Goal: Information Seeking & Learning: Compare options

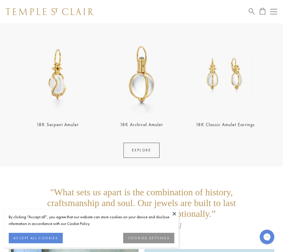
scroll to position [872, 0]
click at [237, 85] on img at bounding box center [225, 74] width 81 height 81
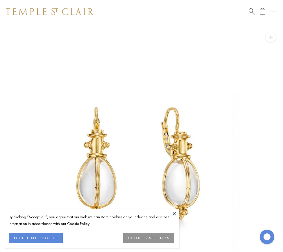
click at [174, 214] on button at bounding box center [174, 213] width 9 height 9
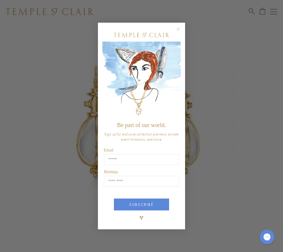
scroll to position [42, 0]
type input "**********"
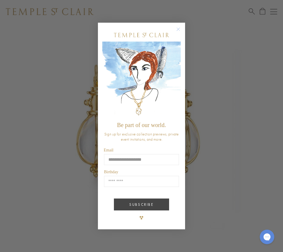
click at [156, 206] on button "SUBSCRIBE" at bounding box center [141, 205] width 55 height 12
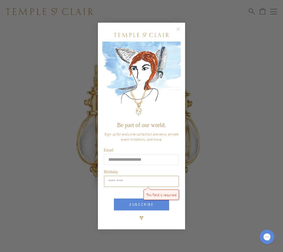
click at [172, 179] on input "Birthday" at bounding box center [141, 181] width 75 height 11
click at [115, 180] on input "Birthday" at bounding box center [141, 181] width 75 height 11
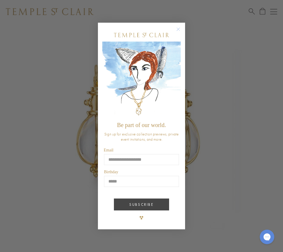
type input "*****"
click at [134, 205] on button "SUBSCRIBE" at bounding box center [141, 205] width 55 height 12
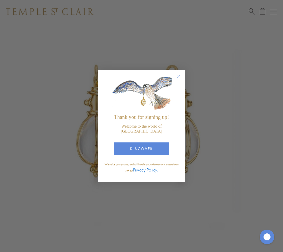
click at [179, 78] on circle "Close dialog" at bounding box center [178, 76] width 7 height 7
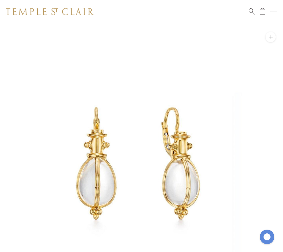
scroll to position [0, 0]
click at [273, 10] on button "Open navigation" at bounding box center [273, 11] width 7 height 7
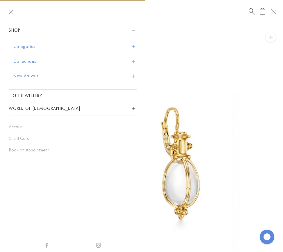
click at [24, 46] on button "Categories" at bounding box center [74, 46] width 123 height 15
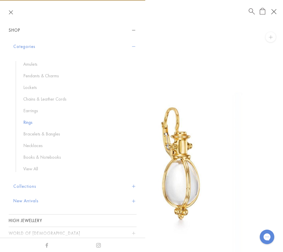
click at [29, 121] on link "Rings" at bounding box center [77, 122] width 108 height 6
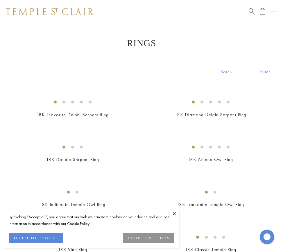
click at [175, 212] on button at bounding box center [174, 213] width 9 height 9
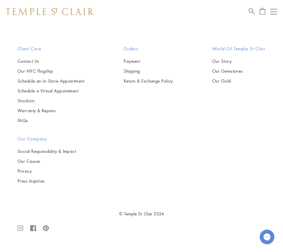
scroll to position [1364, 0]
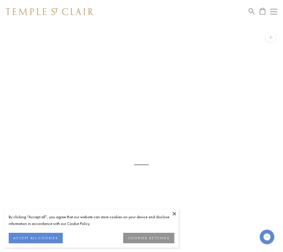
scroll to position [23, 0]
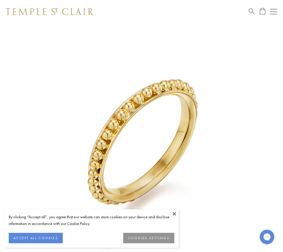
click at [126, 115] on img at bounding box center [141, 141] width 283 height 283
click at [177, 212] on button at bounding box center [174, 213] width 9 height 9
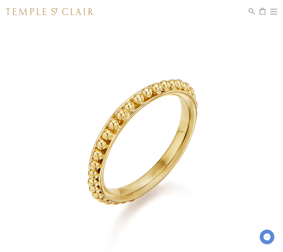
click at [125, 117] on img at bounding box center [141, 141] width 283 height 283
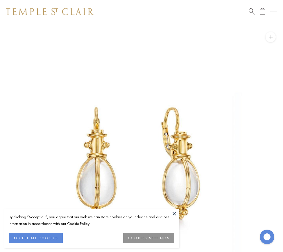
click at [274, 11] on button "Open navigation" at bounding box center [273, 11] width 7 height 7
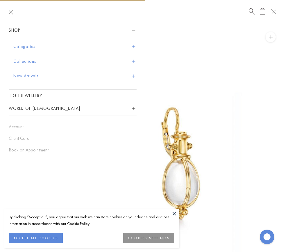
click at [28, 60] on button "Collections" at bounding box center [74, 61] width 123 height 15
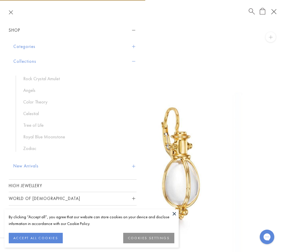
click at [24, 47] on button "Categories" at bounding box center [74, 46] width 123 height 15
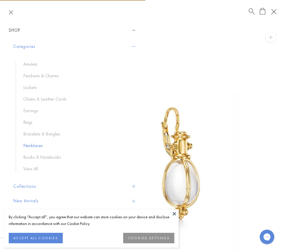
click at [32, 143] on link "Necklaces" at bounding box center [77, 145] width 108 height 6
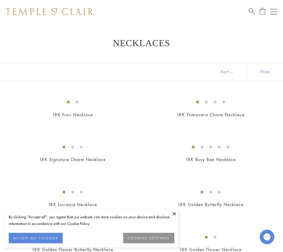
click at [175, 214] on button at bounding box center [174, 213] width 9 height 9
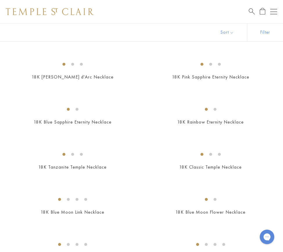
scroll to position [404, 0]
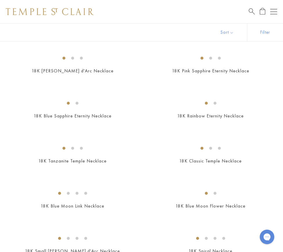
click at [0, 0] on img at bounding box center [0, 0] width 0 height 0
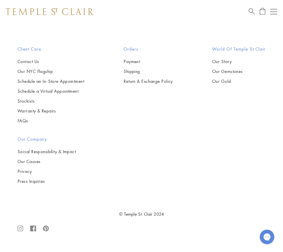
scroll to position [866, 0]
click at [0, 0] on img at bounding box center [0, 0] width 0 height 0
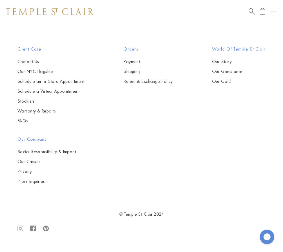
scroll to position [1421, 0]
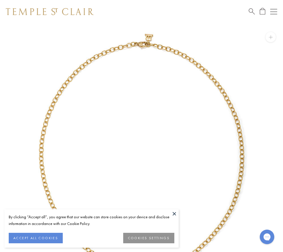
click at [173, 213] on button at bounding box center [174, 213] width 9 height 9
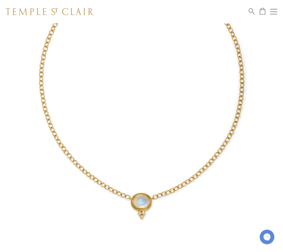
scroll to position [76, 0]
click at [147, 198] on img at bounding box center [141, 88] width 283 height 283
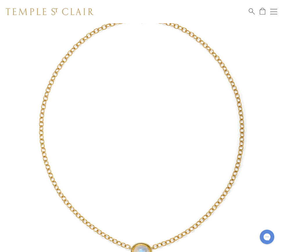
scroll to position [24, 0]
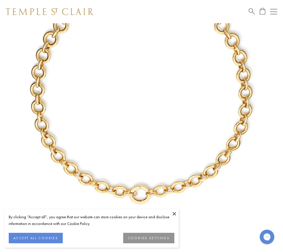
scroll to position [73, 0]
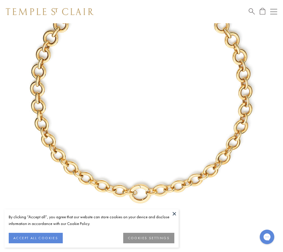
click at [174, 212] on button at bounding box center [174, 213] width 9 height 9
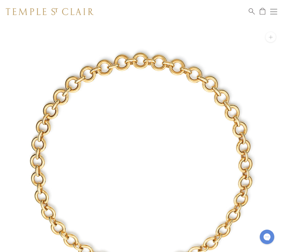
scroll to position [0, 0]
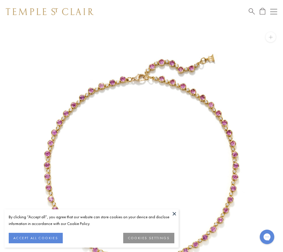
click at [174, 213] on button at bounding box center [174, 213] width 9 height 9
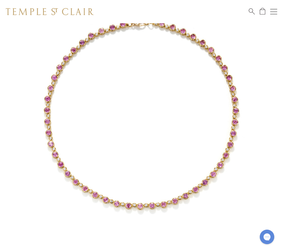
scroll to position [68, 0]
